Goal: Task Accomplishment & Management: Manage account settings

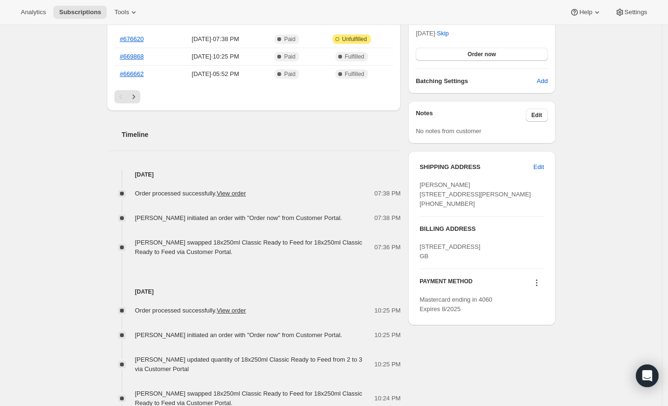
scroll to position [251, 0]
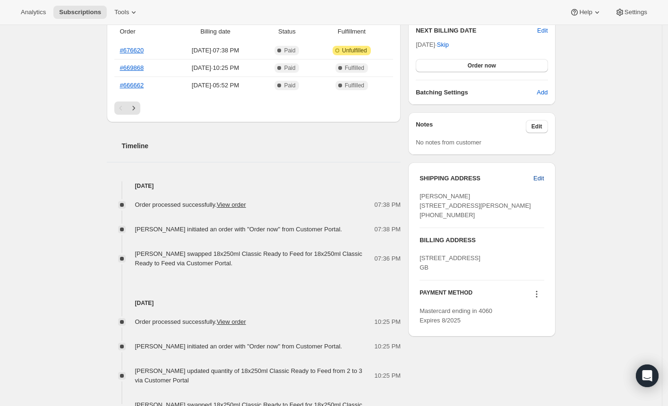
click at [539, 180] on span "Edit" at bounding box center [538, 178] width 10 height 9
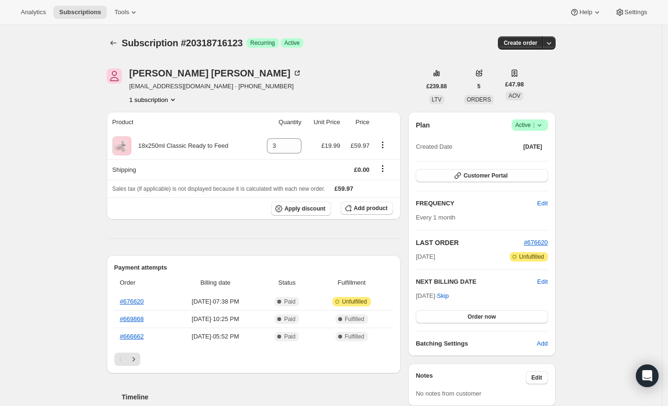
select select "[GEOGRAPHIC_DATA]"
select select "ENG"
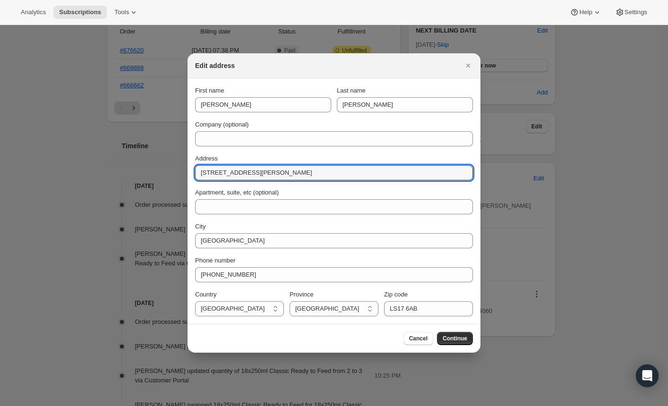
drag, startPoint x: 271, startPoint y: 176, endPoint x: 141, endPoint y: 166, distance: 130.7
paste input "Co-op"
type input "Co-op"
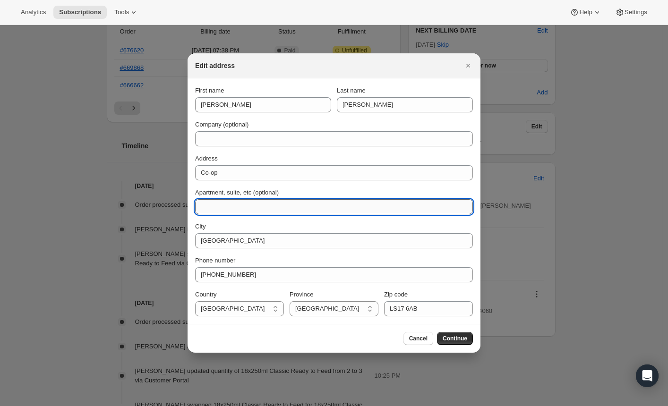
click at [201, 208] on input "Apartment, suite, etc (optional)" at bounding box center [334, 206] width 278 height 15
paste input "S2SGB21591"
type input "S2SGB21591"
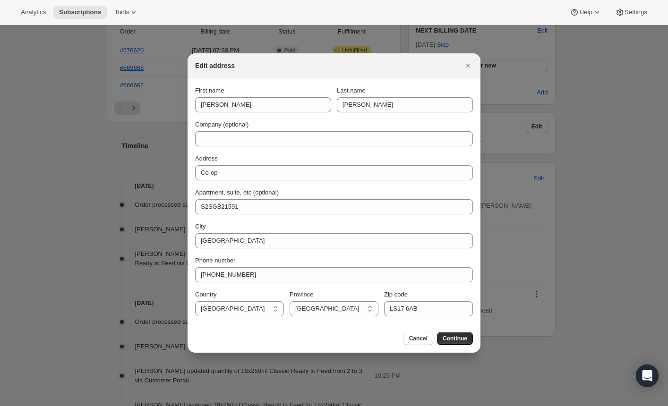
click at [189, 215] on section "First name [PERSON_NAME] name [PERSON_NAME] Company (optional) Address Co-op Ap…" at bounding box center [333, 201] width 293 height 246
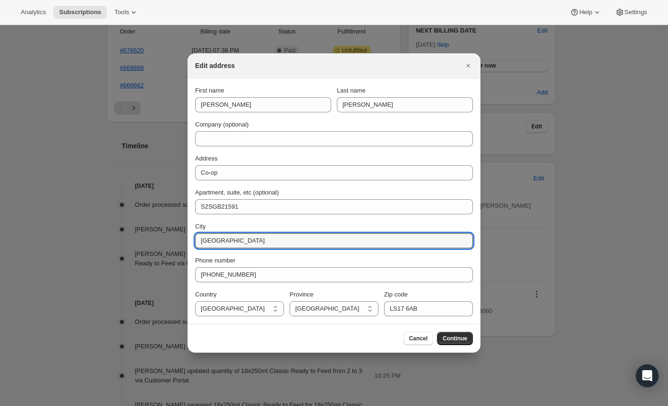
drag, startPoint x: 247, startPoint y: 242, endPoint x: 164, endPoint y: 238, distance: 82.7
paste input "[GEOGRAPHIC_DATA]"
type input "[GEOGRAPHIC_DATA]"
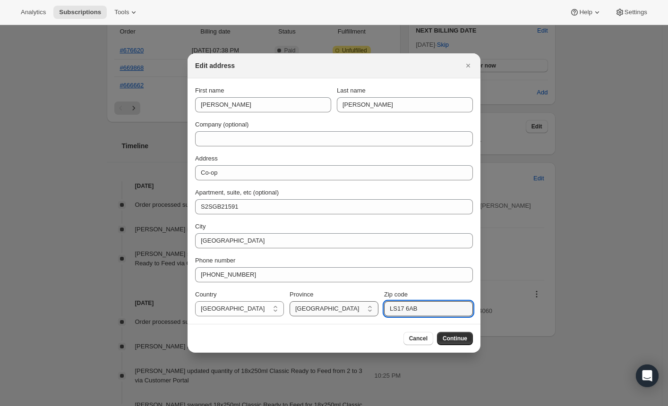
drag, startPoint x: 435, startPoint y: 313, endPoint x: 364, endPoint y: 308, distance: 71.0
click at [364, 308] on div "Country [GEOGRAPHIC_DATA] [GEOGRAPHIC_DATA] [GEOGRAPHIC_DATA] Province [DEMOGRA…" at bounding box center [334, 303] width 278 height 26
paste input "S35 9UA"
type input "S35 9UA"
click at [319, 341] on div "Cancel Continue" at bounding box center [334, 338] width 278 height 13
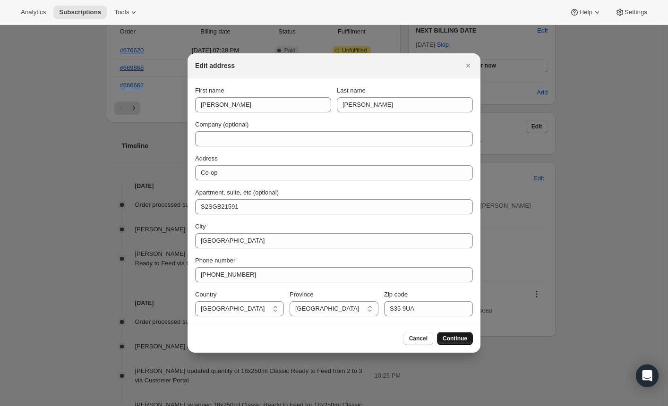
click at [446, 339] on span "Continue" at bounding box center [455, 339] width 25 height 8
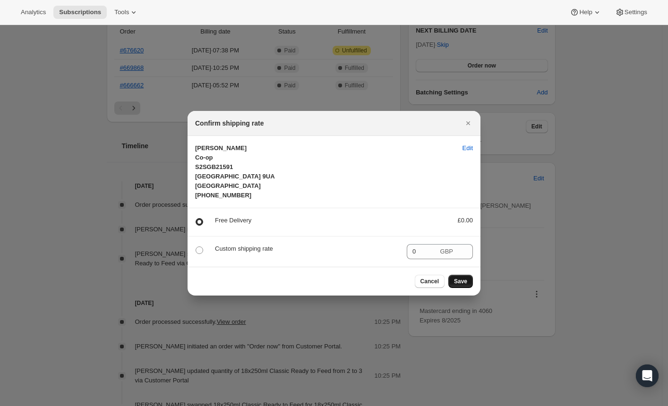
click at [463, 282] on span "Save" at bounding box center [460, 282] width 13 height 8
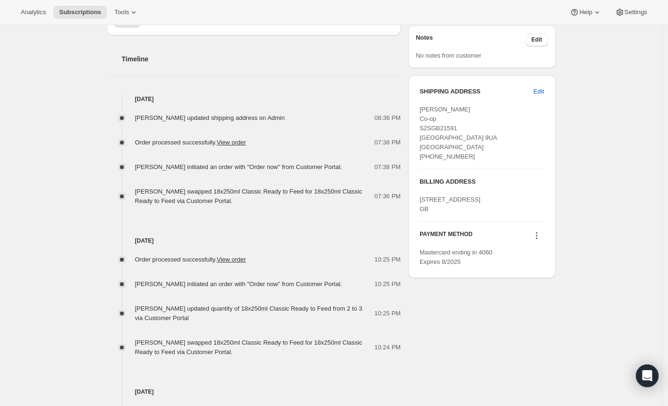
scroll to position [345, 0]
